Goal: Book appointment/travel/reservation

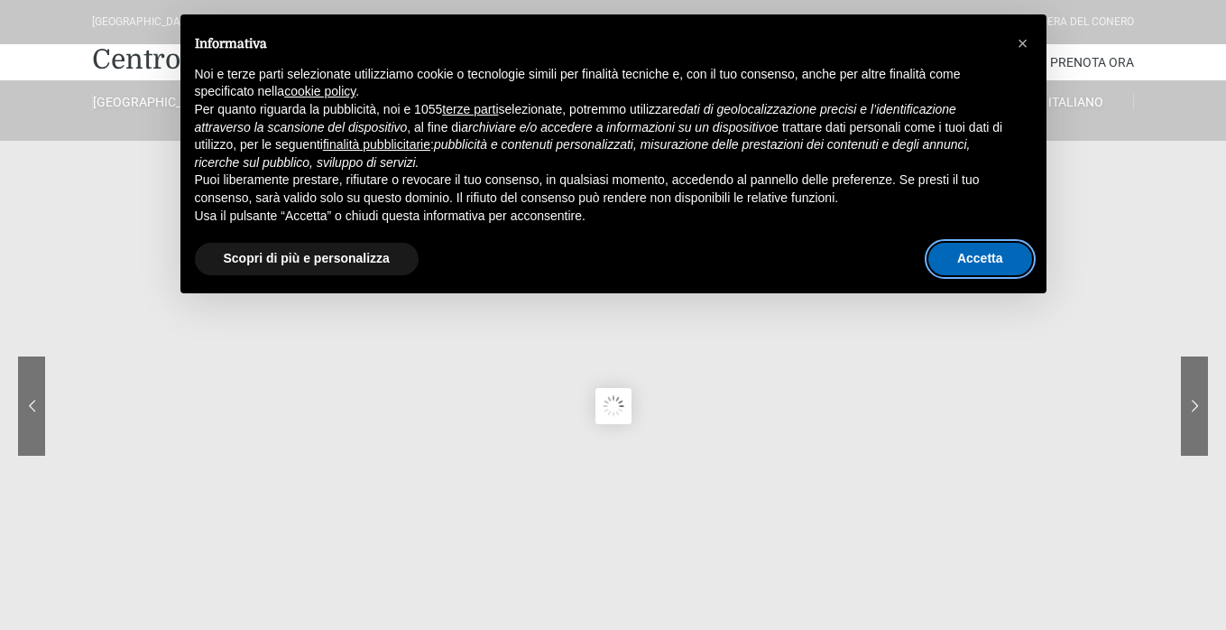
click at [967, 257] on button "Accetta" at bounding box center [981, 259] width 104 height 32
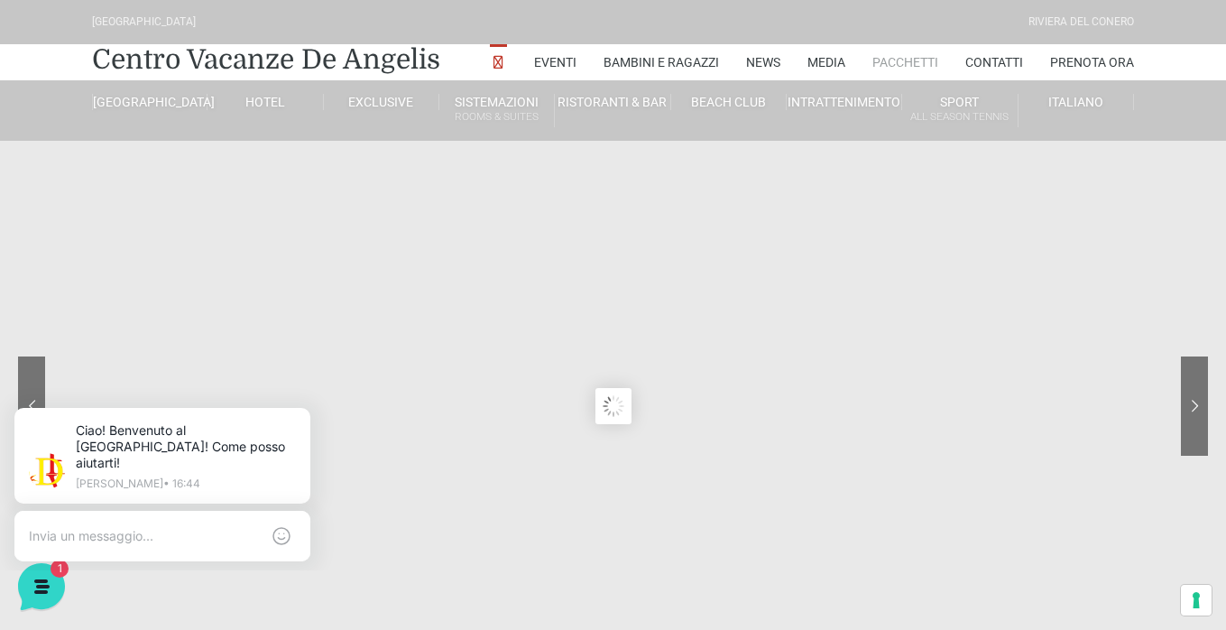
click at [906, 65] on link "Pacchetti" at bounding box center [906, 62] width 66 height 36
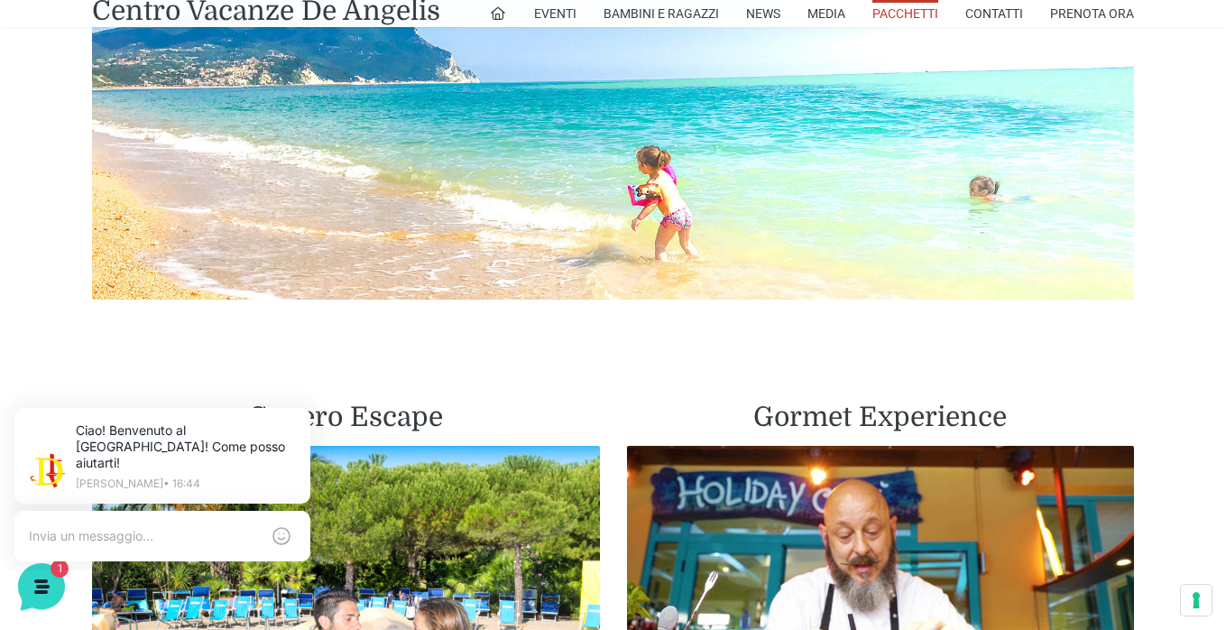
scroll to position [2166, 0]
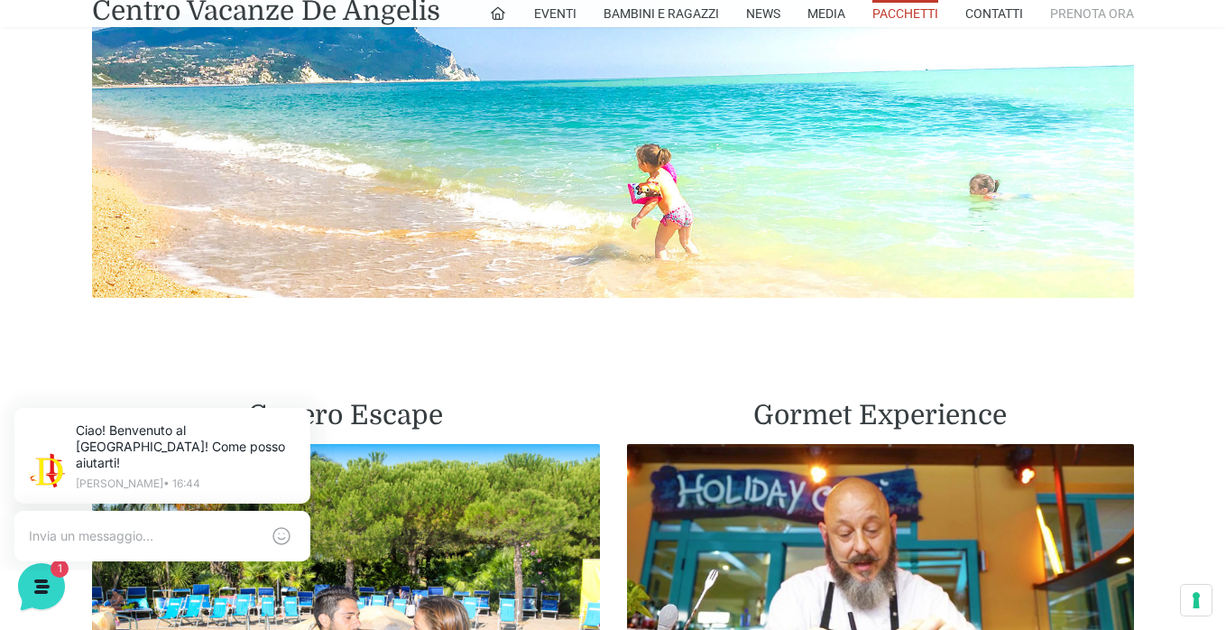
click at [1095, 15] on link "Prenota Ora" at bounding box center [1092, 13] width 84 height 27
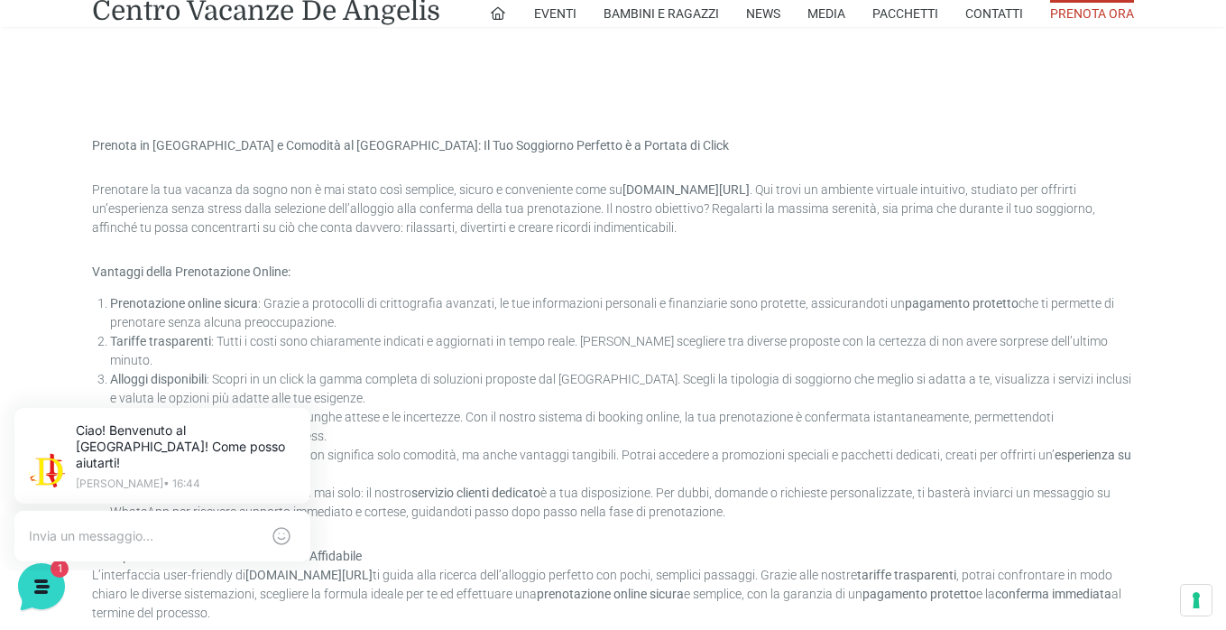
scroll to position [1083, 0]
